Goal: Information Seeking & Learning: Learn about a topic

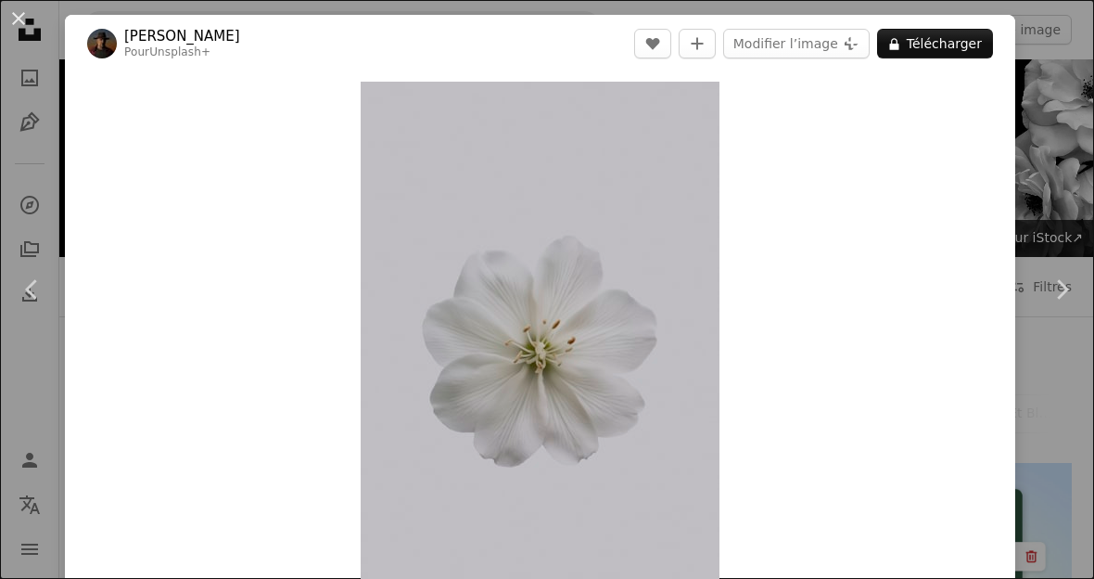
scroll to position [1432, 0]
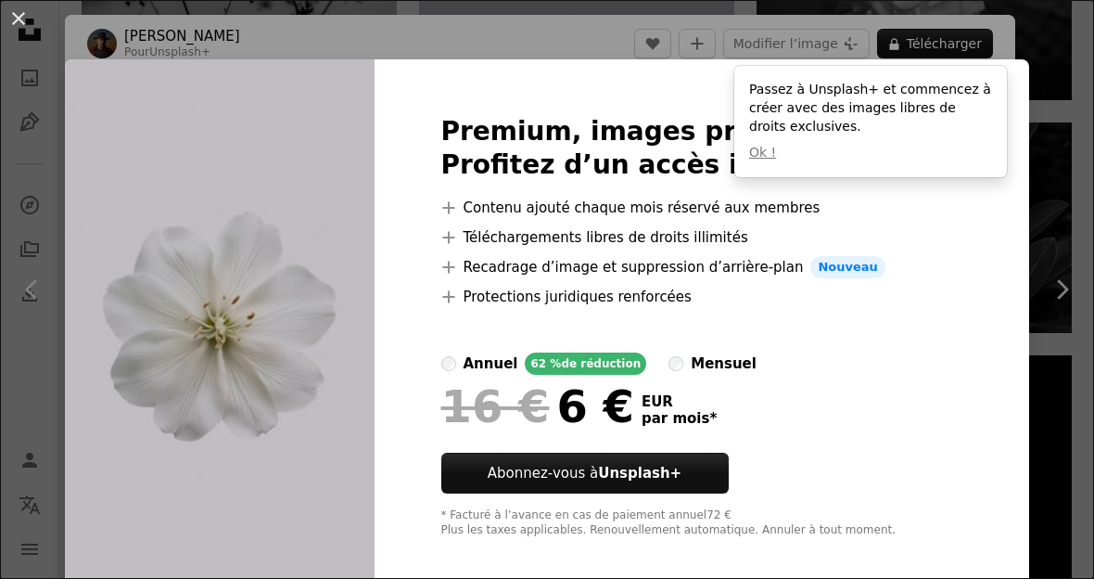
click at [201, 578] on div "An X shape Premium, images prêtes à l’emploi. Profitez d’un accès illimité. A p…" at bounding box center [547, 289] width 1094 height 579
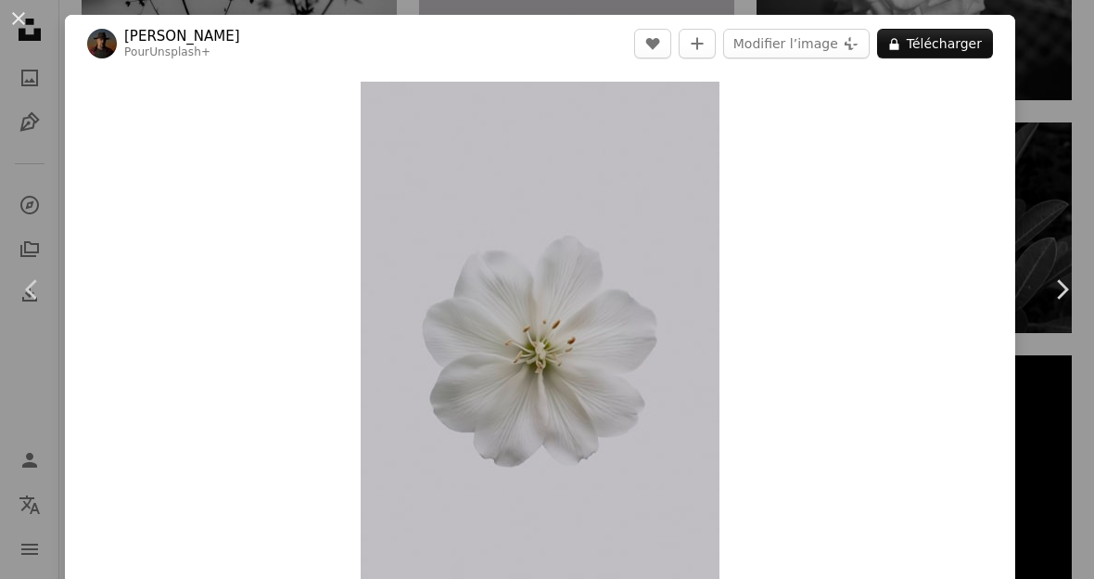
scroll to position [1432, 0]
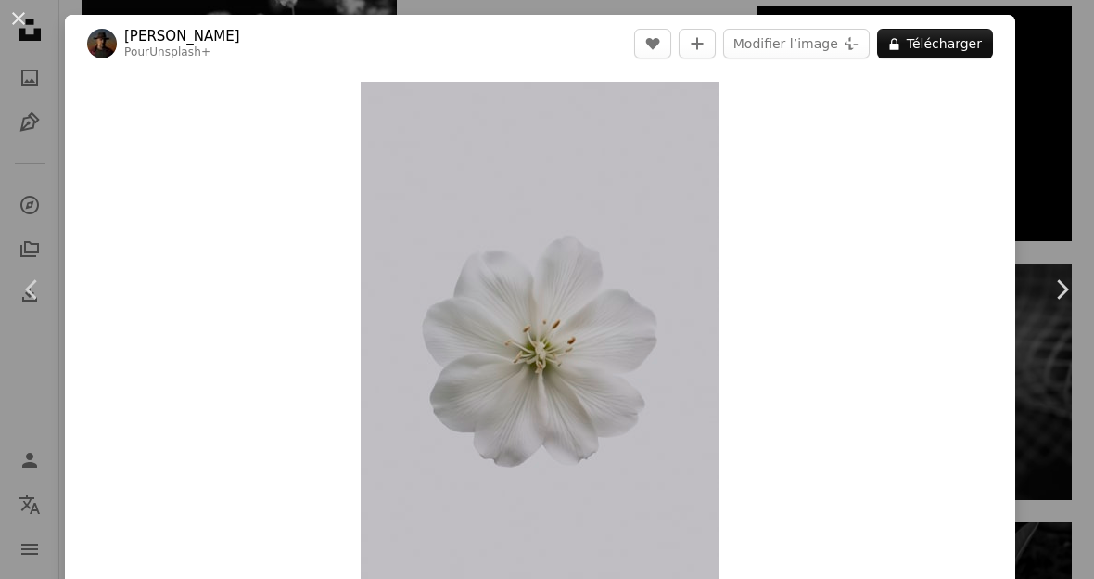
click at [34, 299] on icon at bounding box center [31, 288] width 12 height 19
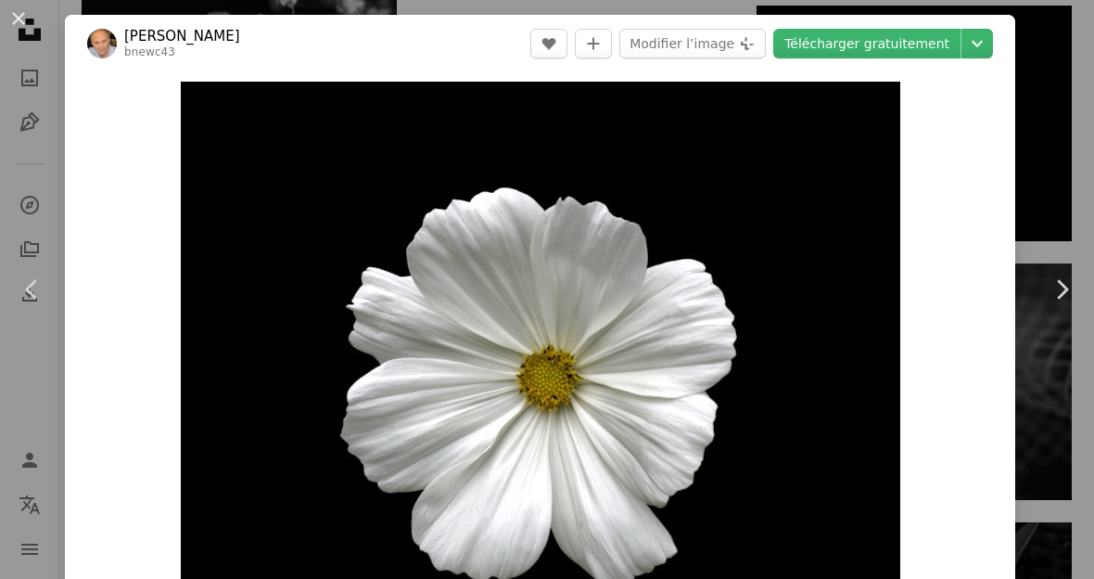
click at [59, 453] on div "An X shape Chevron left Chevron right [PERSON_NAME] bnewc43 A heart A plus sign…" at bounding box center [547, 289] width 1094 height 579
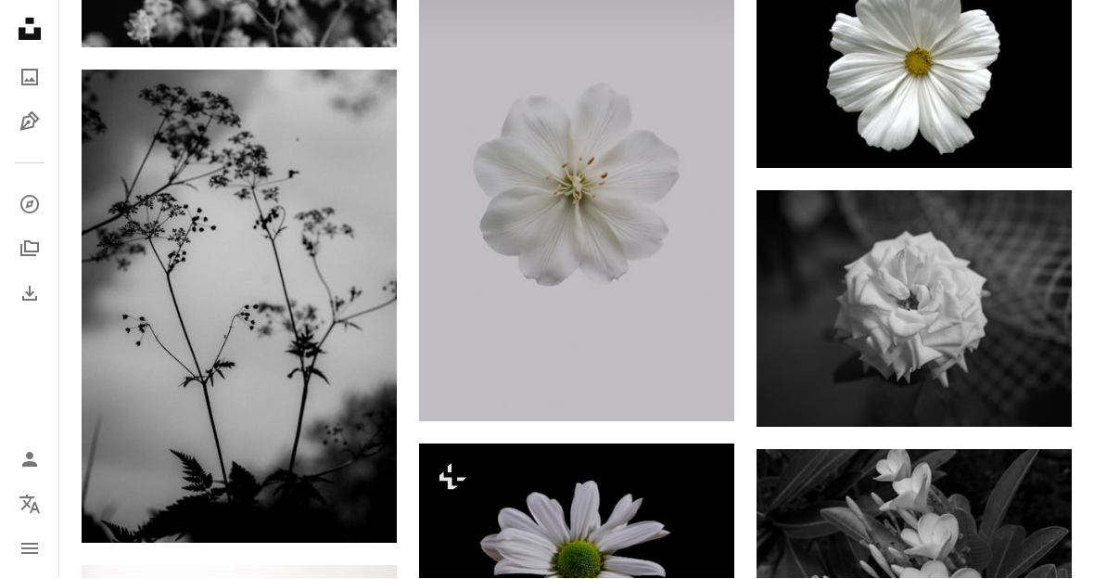
scroll to position [1505, 0]
click at [644, 161] on img at bounding box center [576, 184] width 315 height 473
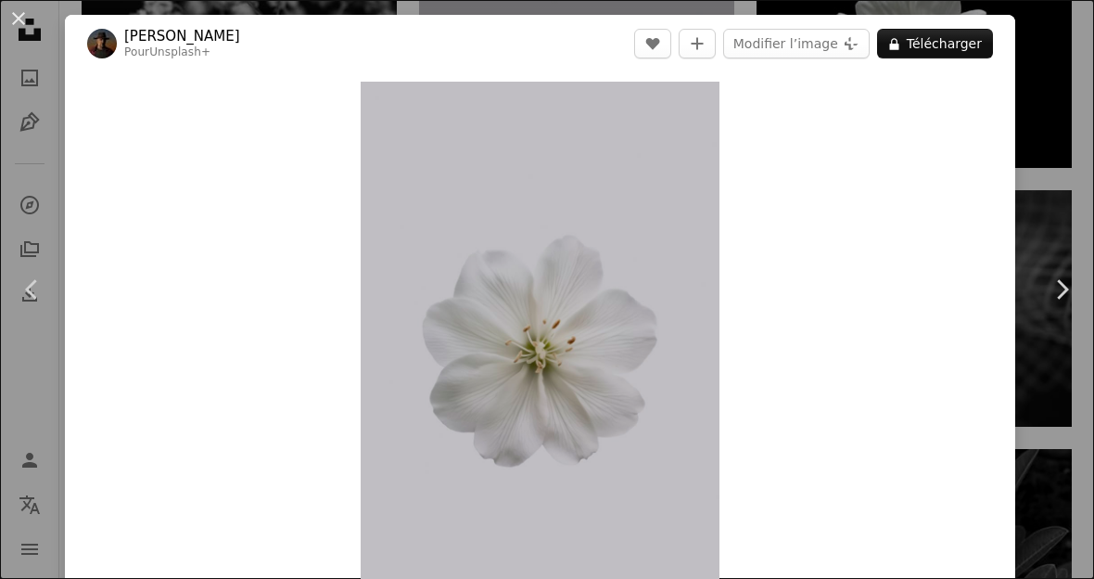
scroll to position [0, 774]
click at [824, 36] on button "Modifier l’image Plus sign for Unsplash+" at bounding box center [796, 44] width 147 height 30
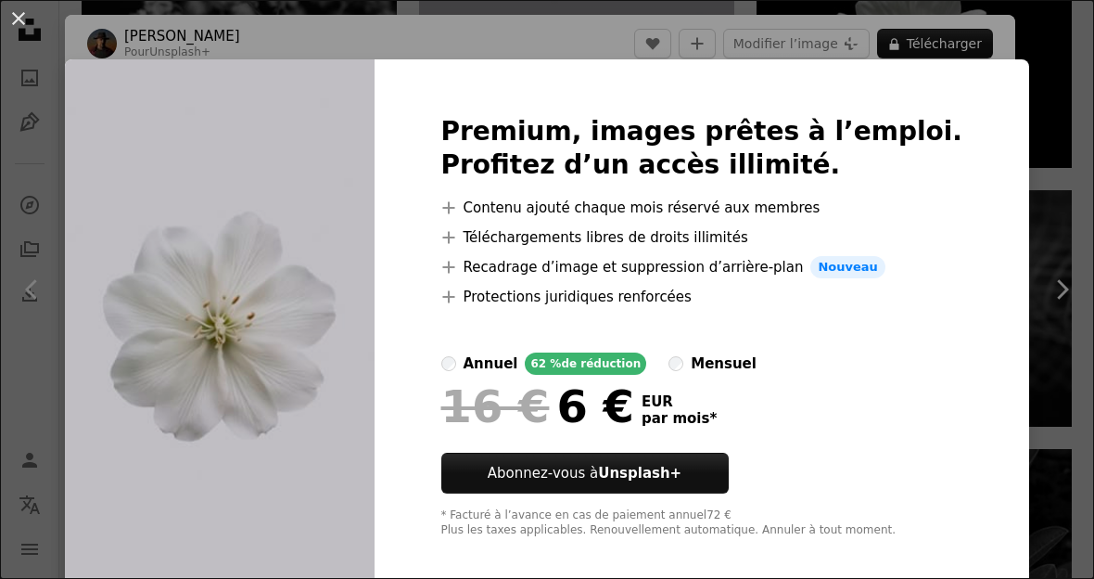
click at [1034, 198] on div "An X shape Premium, images prêtes à l’emploi. Profitez d’un accès illimité. A p…" at bounding box center [547, 289] width 1094 height 579
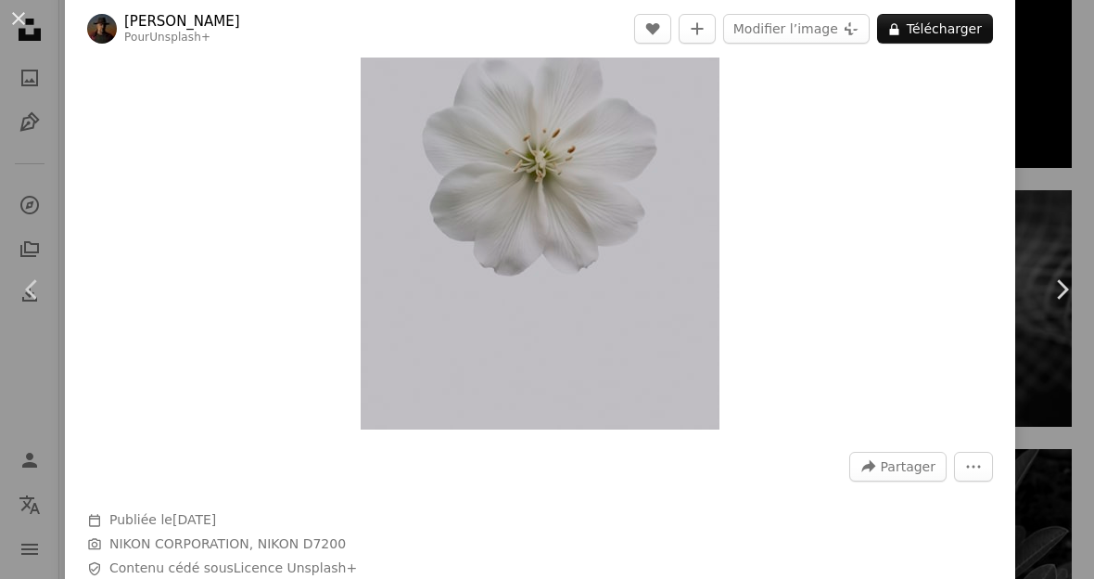
scroll to position [192, 0]
click at [982, 471] on icon "More Actions" at bounding box center [973, 465] width 17 height 17
click at [986, 311] on dialog "An X shape Chevron left Chevron right [PERSON_NAME] Pour Unsplash+ A heart A pl…" at bounding box center [547, 289] width 1094 height 579
click at [588, 270] on img "Zoom sur cette image" at bounding box center [540, 159] width 359 height 539
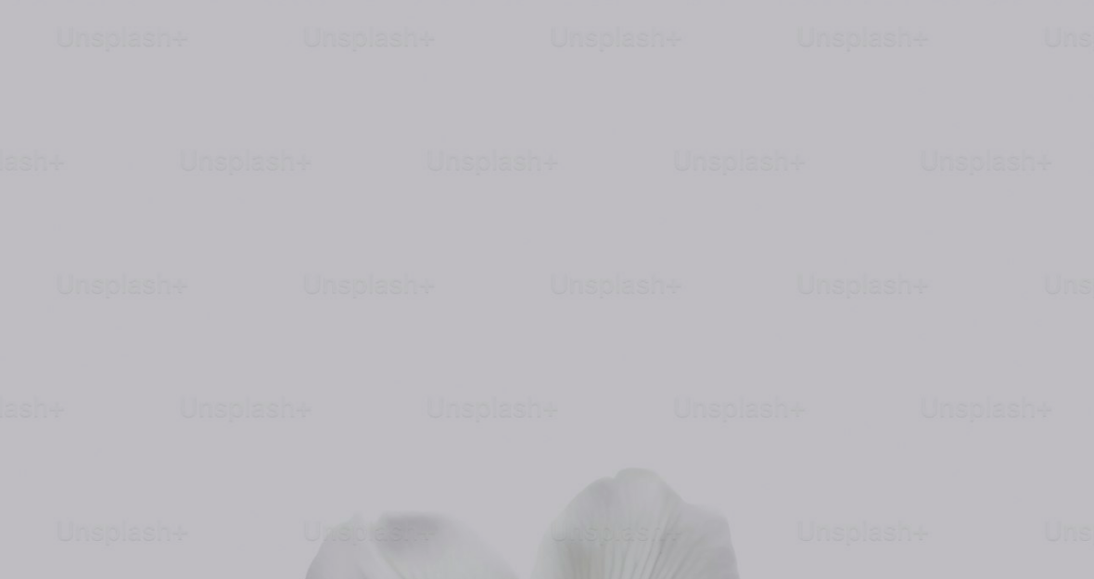
scroll to position [502, 0]
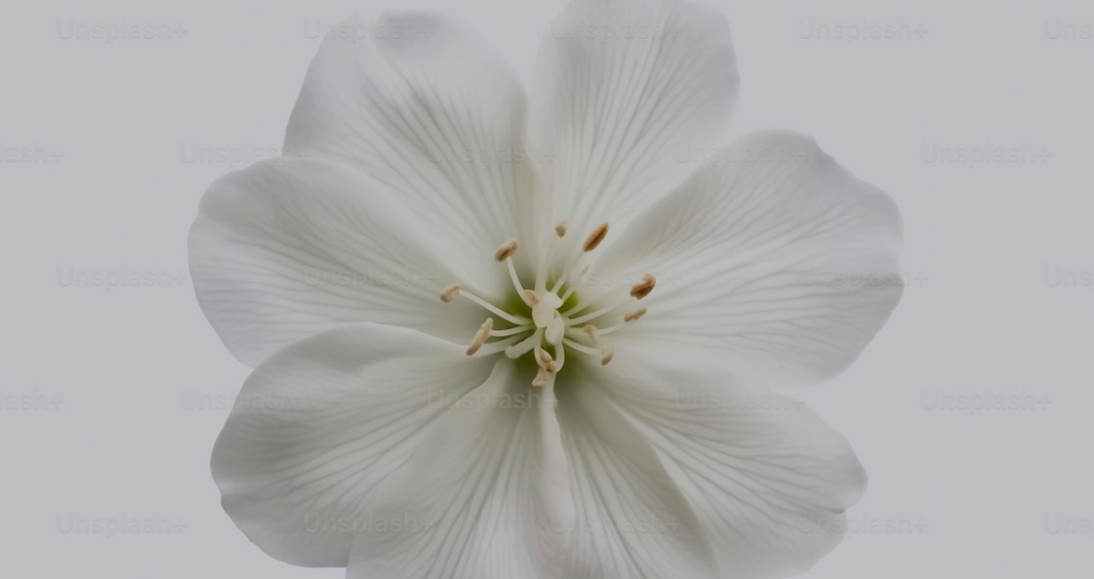
click at [620, 247] on img "Zoom arrière sur cette image" at bounding box center [547, 319] width 1096 height 1644
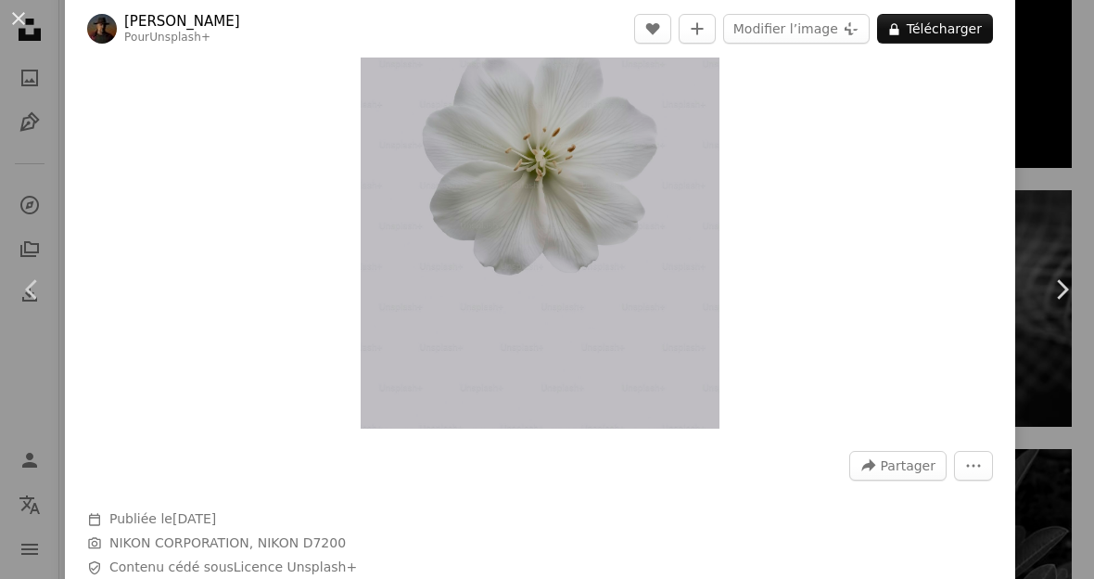
scroll to position [82, 0]
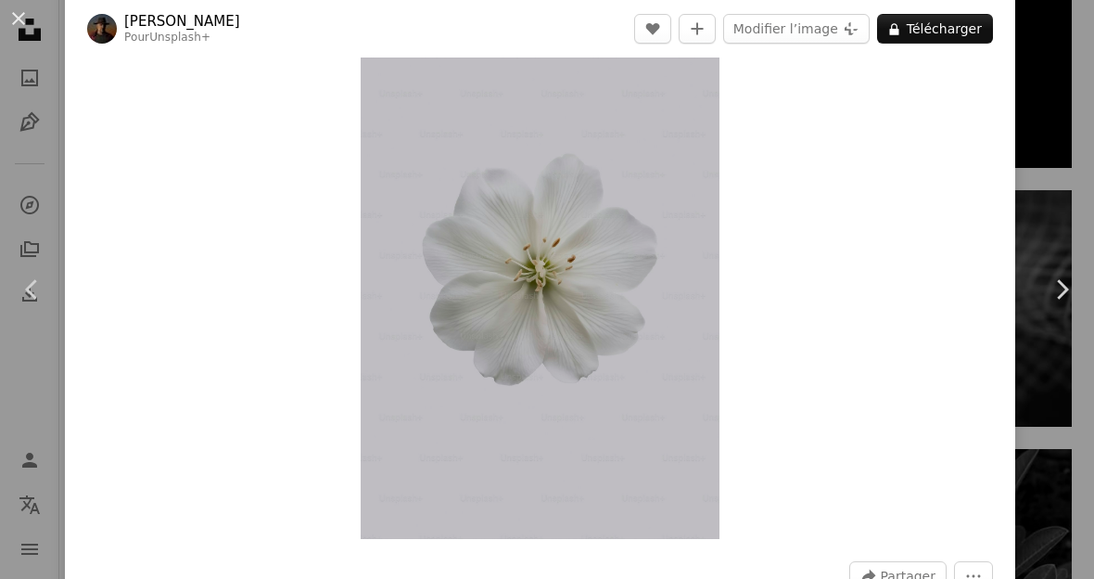
click at [605, 302] on img "Zoom sur cette image" at bounding box center [540, 269] width 359 height 539
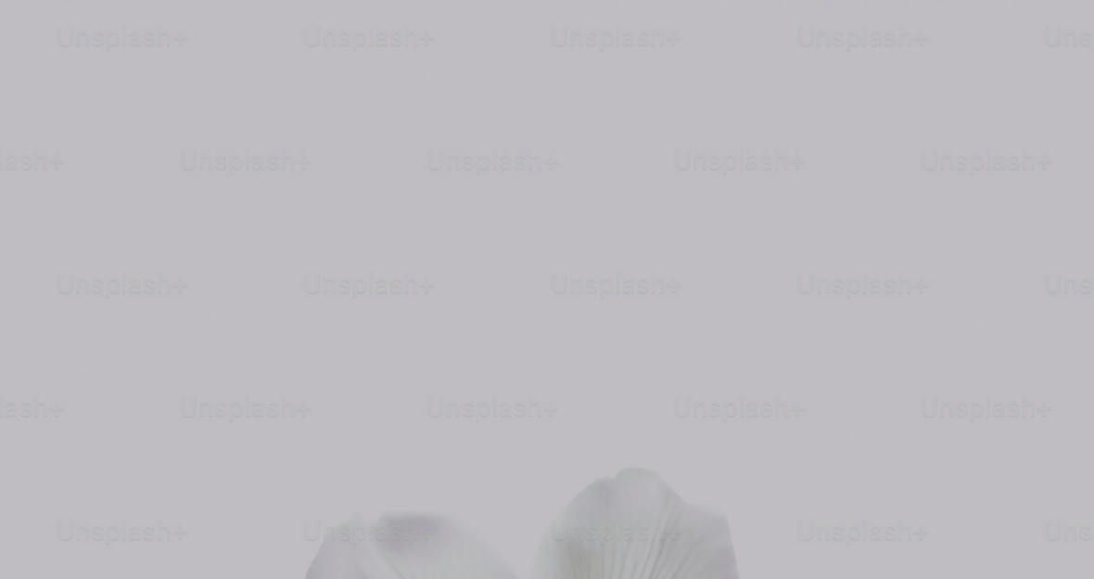
scroll to position [502, 0]
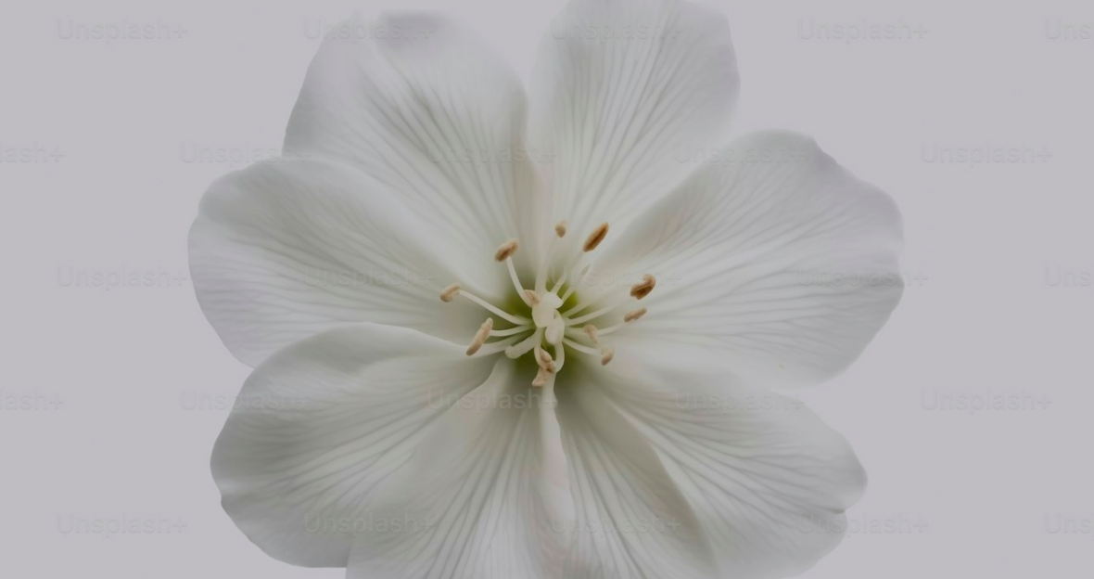
click at [1043, 30] on img "Zoom arrière sur cette image" at bounding box center [547, 319] width 1096 height 1644
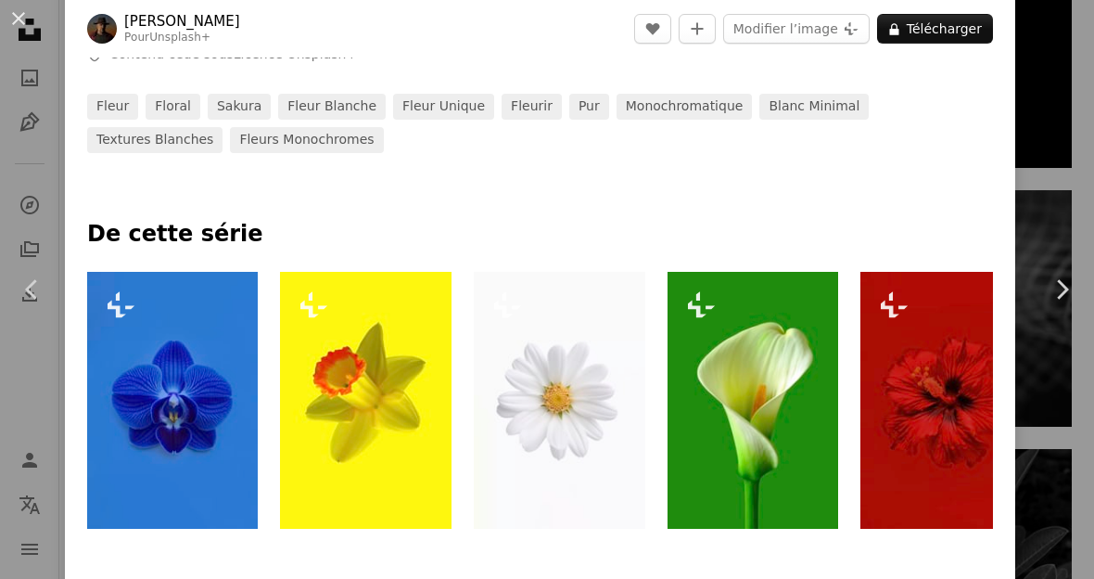
scroll to position [708, 0]
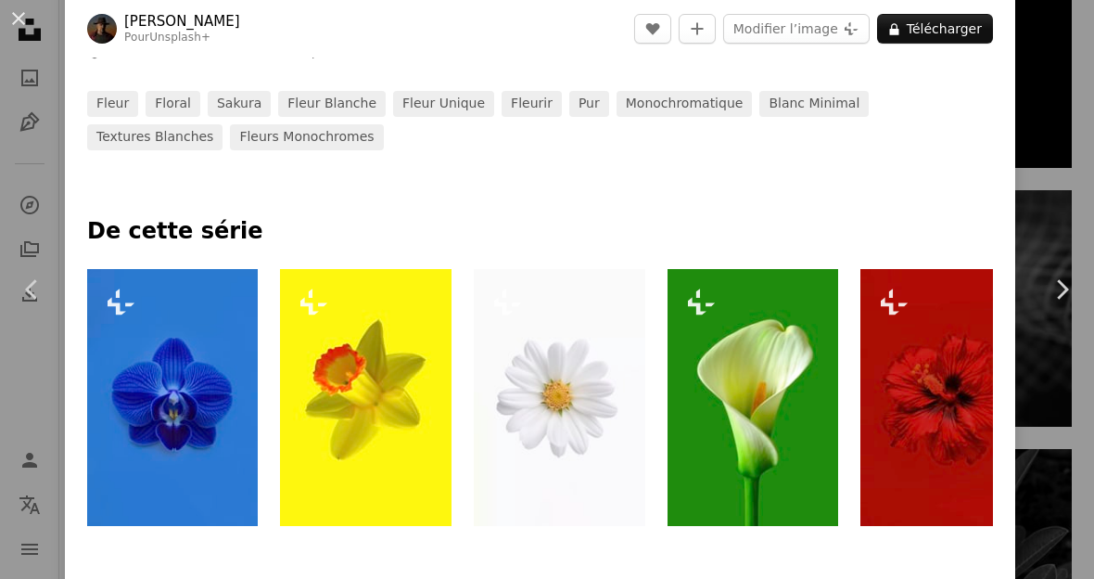
click at [598, 415] on img at bounding box center [560, 397] width 172 height 257
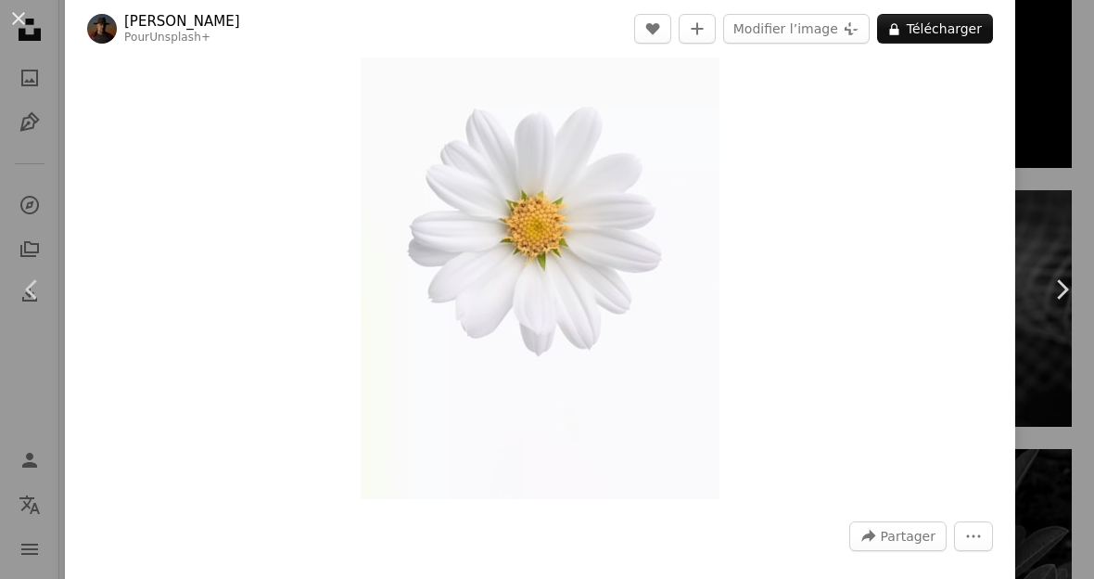
scroll to position [124, 0]
click at [25, 304] on icon "Chevron left" at bounding box center [33, 290] width 30 height 30
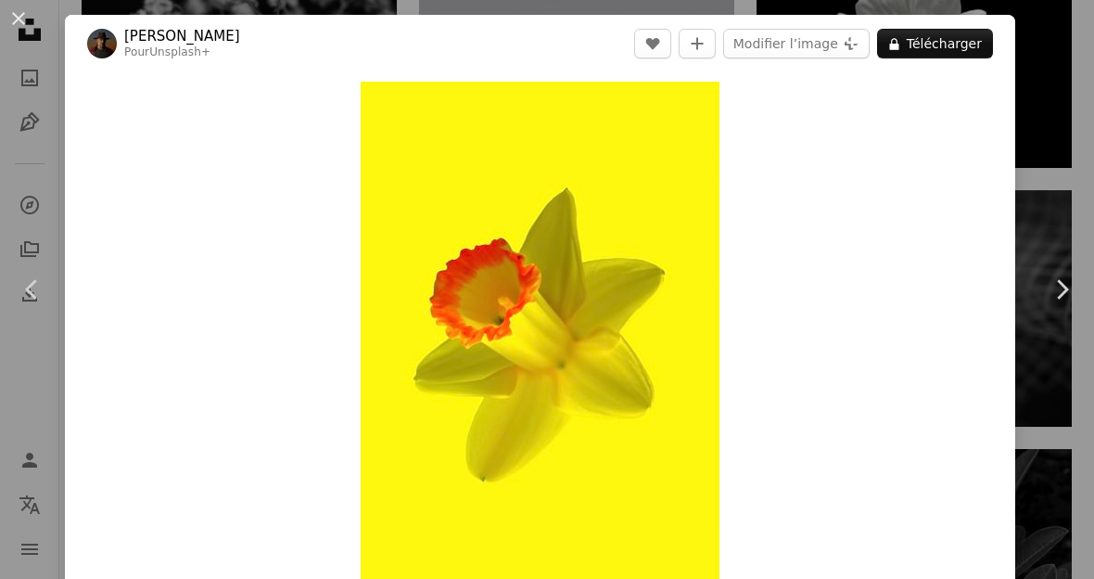
click at [7, 257] on link "Chevron left" at bounding box center [32, 289] width 65 height 178
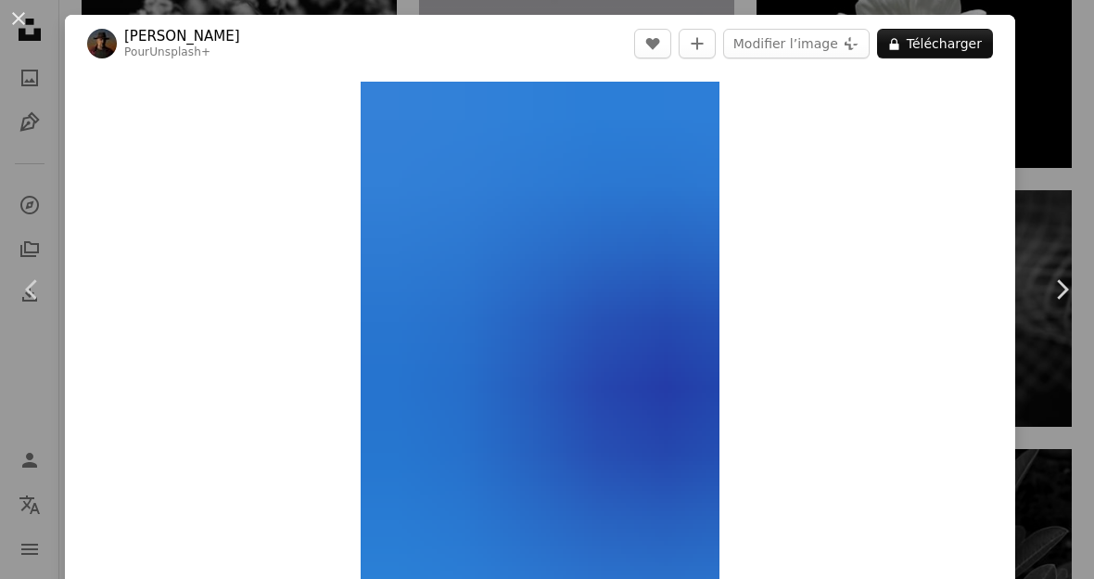
click at [4, 200] on div "An X shape Chevron left Chevron right [PERSON_NAME] Pour Unsplash+ A heart A pl…" at bounding box center [547, 289] width 1094 height 579
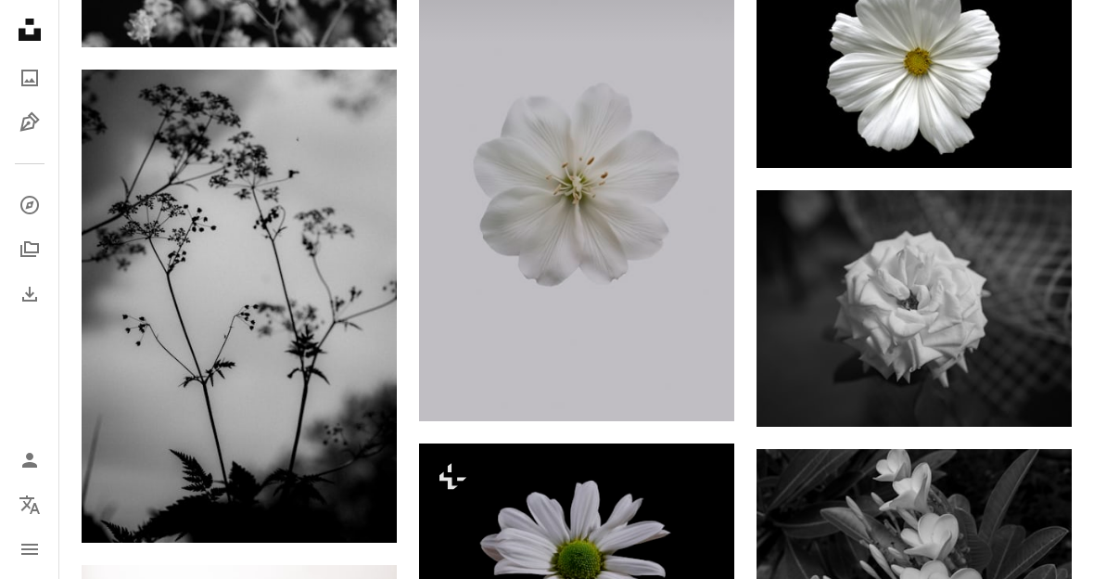
click at [616, 241] on img at bounding box center [576, 184] width 315 height 473
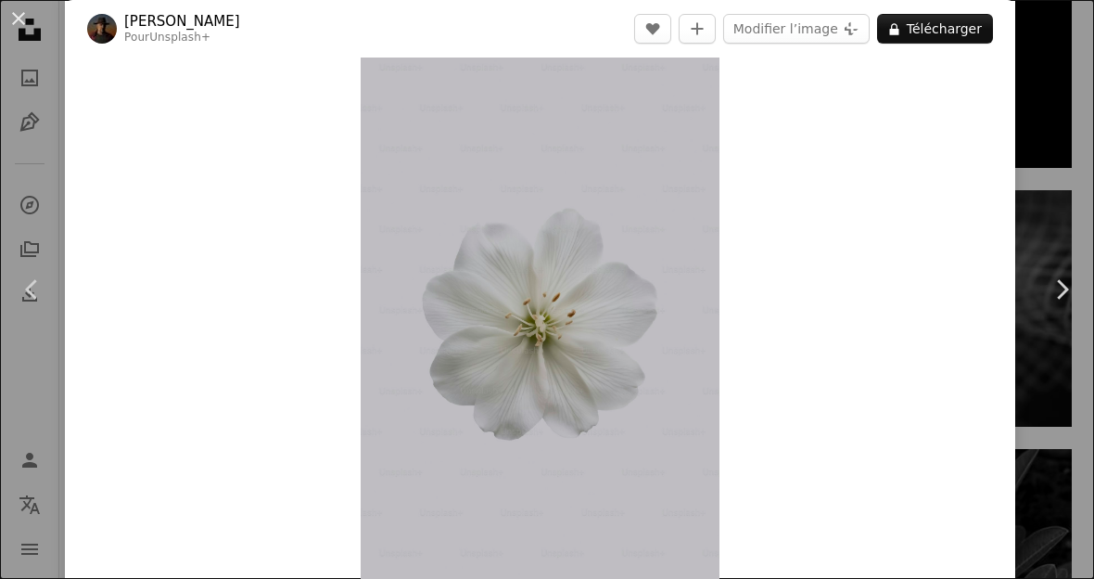
scroll to position [19, 0]
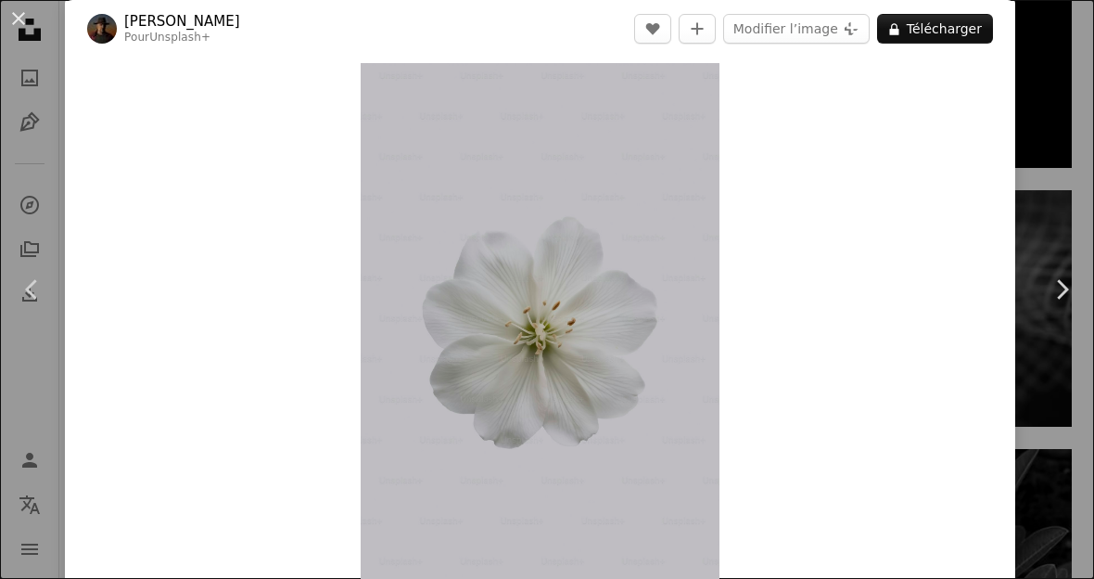
click at [698, 103] on img "Zoom sur cette image" at bounding box center [540, 332] width 359 height 539
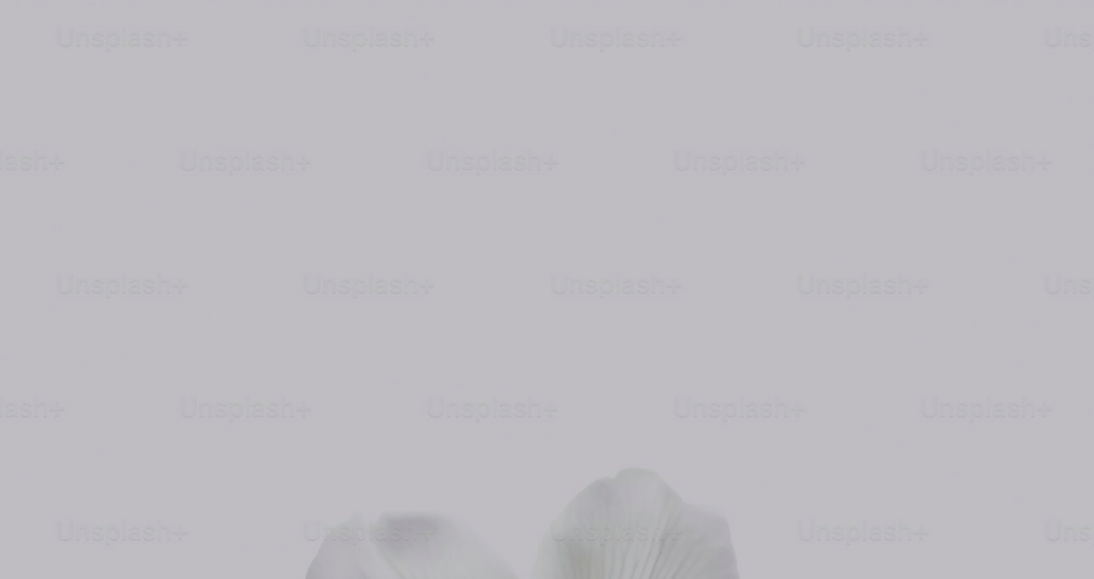
scroll to position [502, 0]
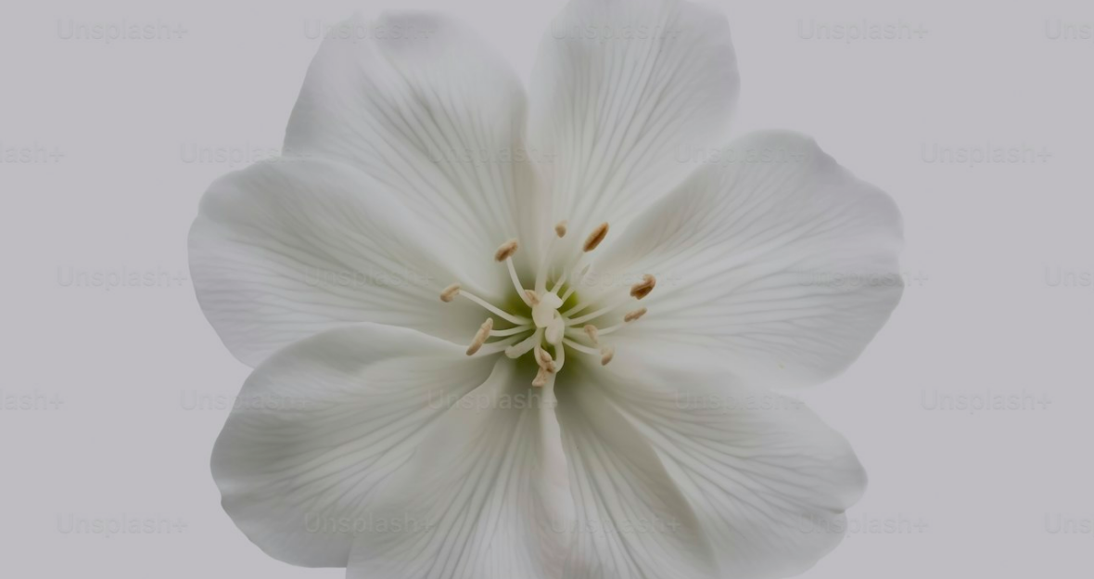
click at [1053, 19] on img "Zoom arrière sur cette image" at bounding box center [547, 319] width 1096 height 1644
